Goal: Task Accomplishment & Management: Manage account settings

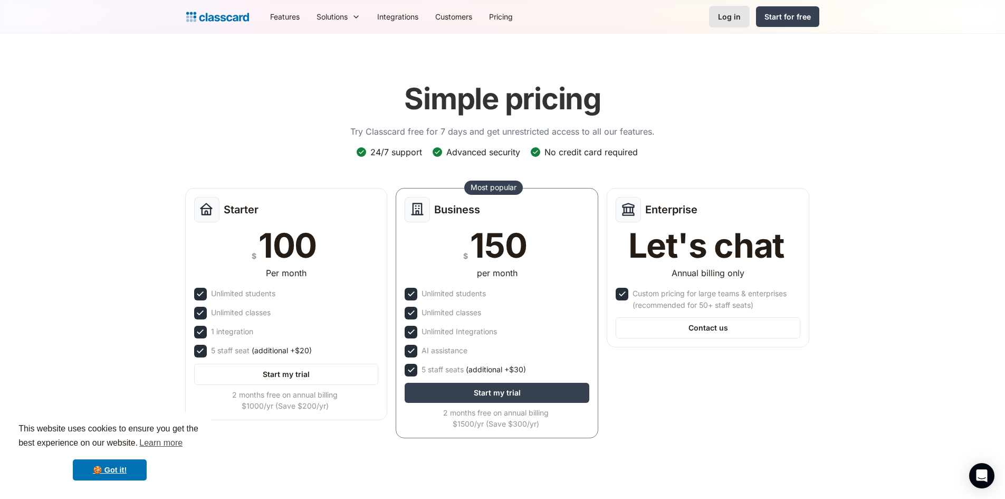
click at [712, 18] on link "Log in" at bounding box center [729, 17] width 41 height 22
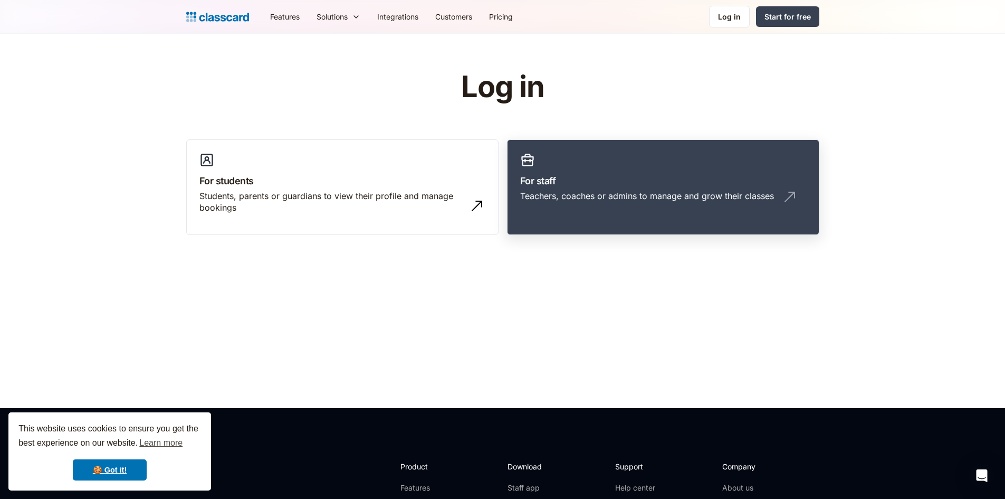
click at [659, 182] on h3 "For staff" at bounding box center [663, 181] width 286 height 14
